Goal: Register for event/course

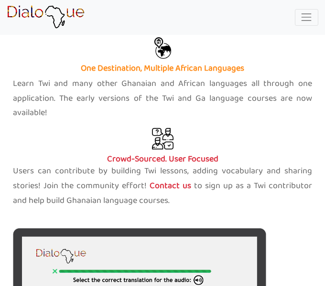
scroll to position [683, 0]
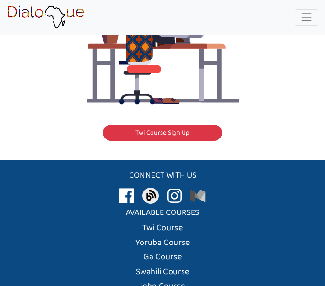
scroll to position [2221, 0]
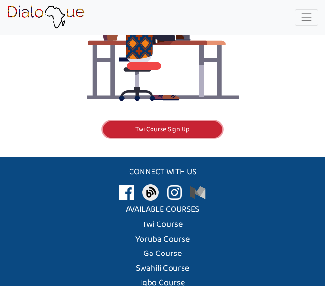
click at [216, 121] on link "Twi Course Sign Up" at bounding box center [162, 129] width 119 height 16
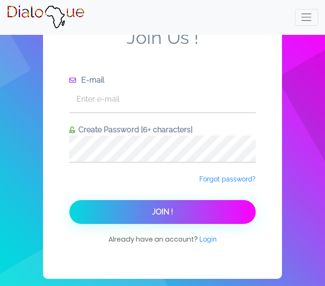
scroll to position [12, 0]
click at [169, 100] on input "text" at bounding box center [162, 99] width 186 height 26
type input "[EMAIL_ADDRESS][DOMAIN_NAME]"
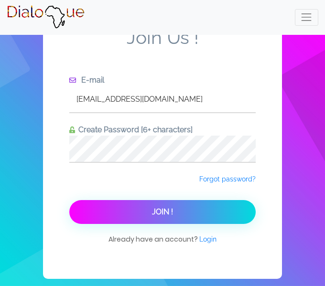
click at [205, 220] on button "Join !" at bounding box center [162, 212] width 186 height 24
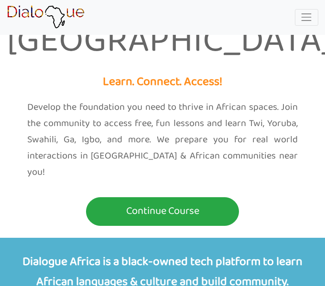
scroll to position [344, 0]
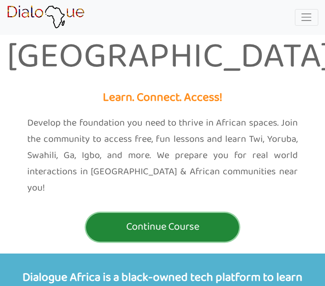
click at [207, 218] on p "Continue Course" at bounding box center [162, 227] width 148 height 18
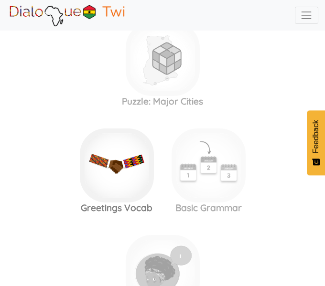
scroll to position [443, 0]
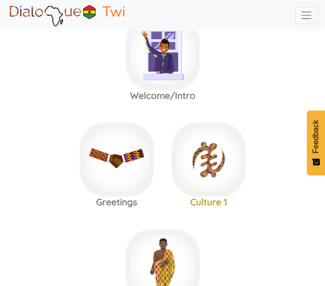
scroll to position [2, 0]
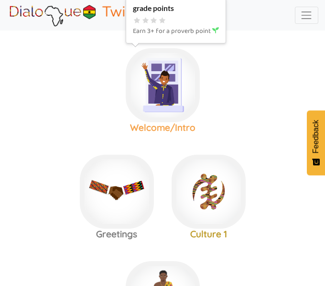
click at [145, 108] on img at bounding box center [163, 85] width 74 height 74
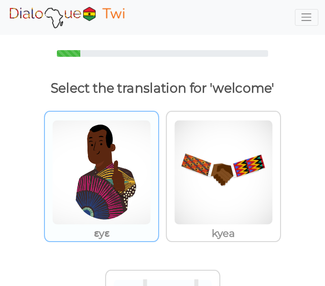
click at [158, 130] on div "ɛyɛ" at bounding box center [101, 176] width 115 height 131
click at [158, 163] on input "ɛyɛ" at bounding box center [161, 166] width 7 height 7
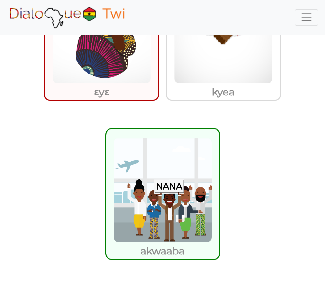
scroll to position [160, 0]
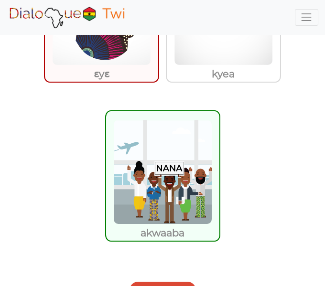
click at [183, 193] on img at bounding box center [162, 171] width 99 height 105
click at [219, 170] on input "akwaaba" at bounding box center [222, 165] width 7 height 7
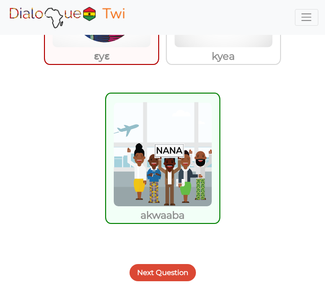
click at [161, 276] on button "Next Question" at bounding box center [162, 272] width 66 height 17
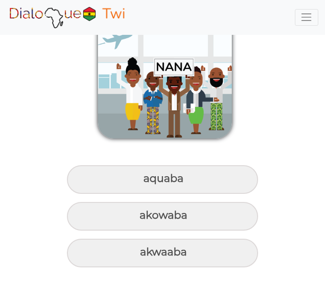
scroll to position [112, 0]
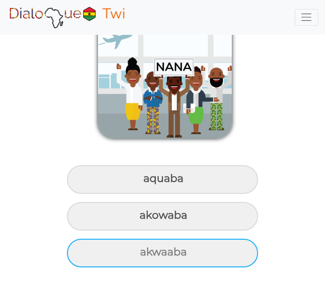
click at [183, 258] on div "akwaaba" at bounding box center [162, 253] width 191 height 29
click at [144, 256] on input "akwaaba" at bounding box center [141, 252] width 6 height 6
radio input "true"
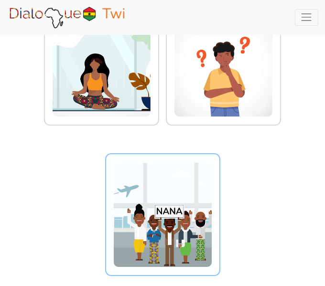
scroll to position [119, 0]
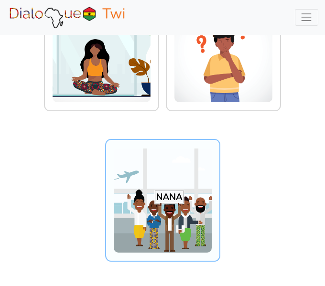
click at [182, 231] on img at bounding box center [162, 200] width 99 height 105
click at [219, 198] on input "radio" at bounding box center [222, 194] width 7 height 7
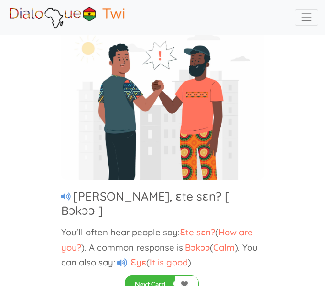
scroll to position [86, 0]
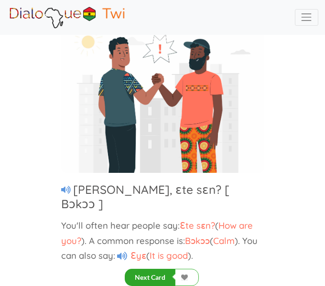
click at [145, 278] on button "Next Card" at bounding box center [150, 277] width 51 height 17
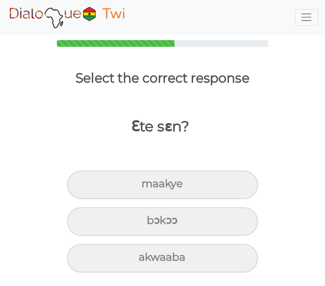
scroll to position [10, 0]
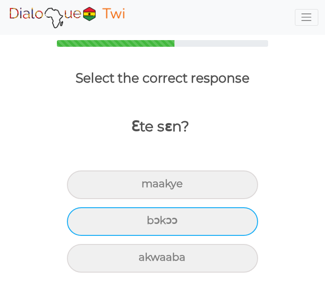
click at [195, 226] on div "bɔkɔɔ" at bounding box center [162, 221] width 191 height 29
click at [154, 224] on input "bɔkɔɔ" at bounding box center [151, 221] width 6 height 6
radio input "true"
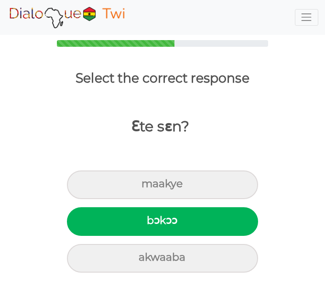
click at [195, 226] on div "bɔkɔɔ" at bounding box center [162, 221] width 191 height 29
click at [154, 224] on input "bɔkɔɔ" at bounding box center [151, 221] width 6 height 6
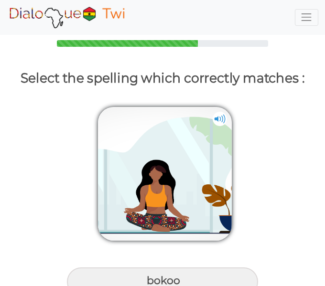
scroll to position [86, 0]
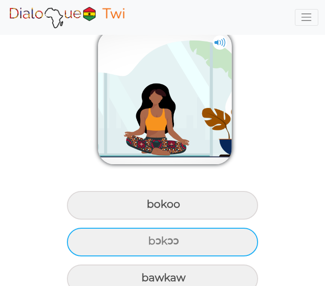
click at [186, 237] on div "bɔkɔɔ" at bounding box center [162, 242] width 191 height 29
click at [152, 238] on input "bɔkɔɔ" at bounding box center [149, 241] width 6 height 6
radio input "true"
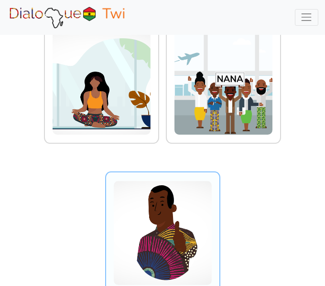
scroll to position [0, 0]
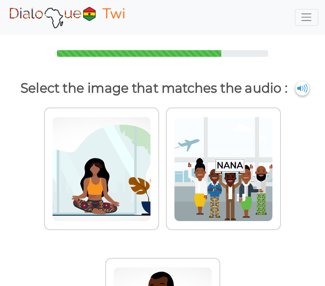
click at [297, 41] on div at bounding box center [162, 43] width 325 height 27
